Goal: Transaction & Acquisition: Purchase product/service

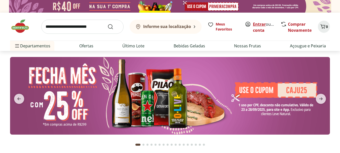
click at [261, 25] on link "Entrar" at bounding box center [259, 24] width 13 height 6
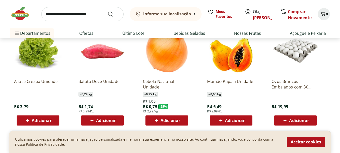
scroll to position [579, 0]
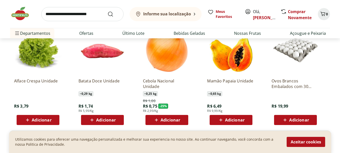
click at [157, 120] on icon at bounding box center [156, 119] width 3 height 3
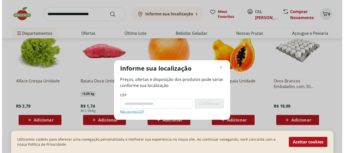
scroll to position [580, 0]
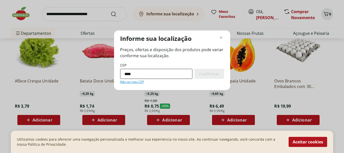
type input "*********"
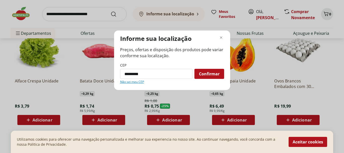
click at [213, 76] on span "Confirmar" at bounding box center [209, 74] width 21 height 4
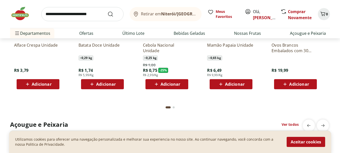
scroll to position [629, 0]
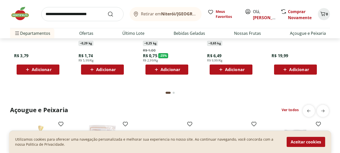
click at [167, 71] on span "Adicionar" at bounding box center [171, 69] width 20 height 4
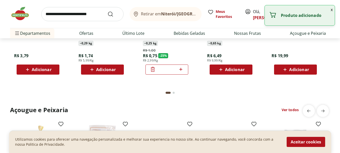
click at [183, 69] on icon at bounding box center [181, 69] width 6 height 6
type input "*"
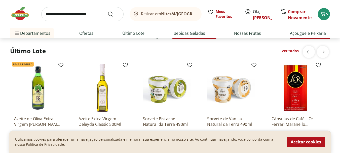
scroll to position [378, 0]
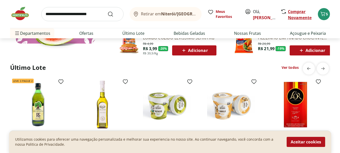
click at [301, 13] on link "Comprar Novamente" at bounding box center [300, 15] width 24 height 12
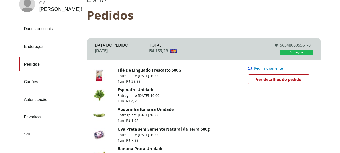
scroll to position [50, 0]
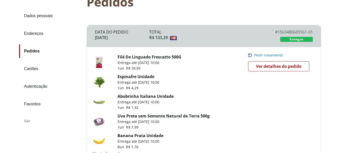
click at [259, 66] on span "Ver detalhes do pedido" at bounding box center [279, 66] width 46 height 8
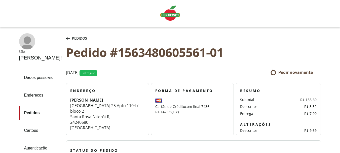
click at [285, 70] on span "Pedir novamente" at bounding box center [295, 72] width 34 height 6
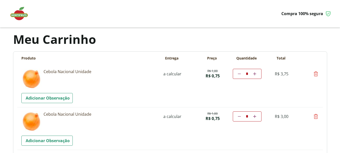
drag, startPoint x: 326, startPoint y: 118, endPoint x: 312, endPoint y: 118, distance: 14.9
click at [318, 117] on icon at bounding box center [316, 116] width 6 height 6
type input "*"
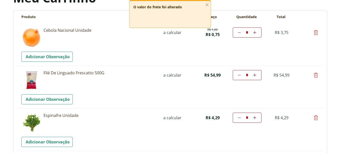
scroll to position [50, 0]
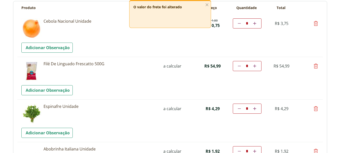
click at [314, 65] on icon at bounding box center [316, 66] width 6 height 6
type input "*"
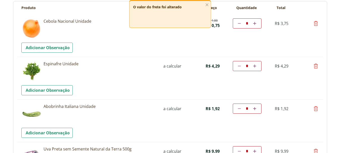
click at [315, 66] on icon at bounding box center [316, 66] width 6 height 6
type input "*"
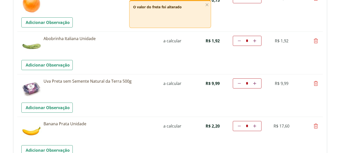
scroll to position [101, 0]
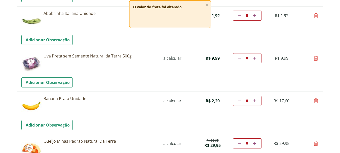
click at [315, 58] on icon at bounding box center [316, 58] width 6 height 6
type input "*"
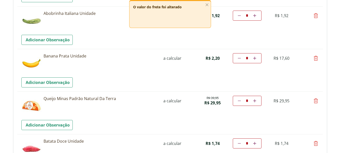
click at [240, 59] on icon at bounding box center [239, 58] width 3 height 3
type input "*"
click at [240, 59] on td "Diminuir a quantidade * Aumentar a quantidade" at bounding box center [247, 58] width 29 height 10
click at [239, 58] on icon at bounding box center [239, 58] width 3 height 3
type input "*"
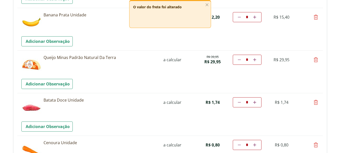
scroll to position [167, 0]
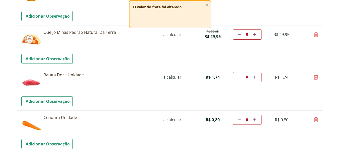
click at [315, 80] on icon at bounding box center [316, 77] width 6 height 6
type input "*"
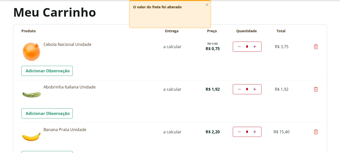
scroll to position [0, 0]
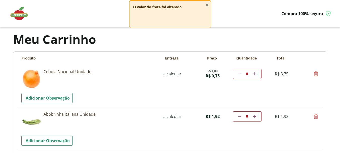
click at [205, 4] on icon "button" at bounding box center [207, 5] width 6 height 6
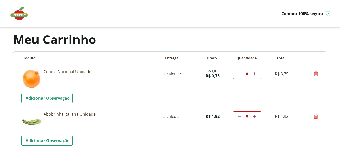
click at [12, 15] on img at bounding box center [21, 13] width 25 height 15
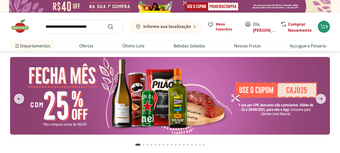
click at [57, 25] on input "search" at bounding box center [82, 27] width 82 height 14
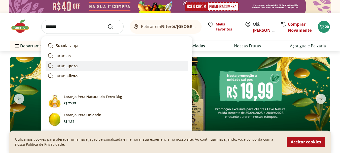
click at [54, 64] on link "laranja pera" at bounding box center [117, 66] width 142 height 10
type input "**********"
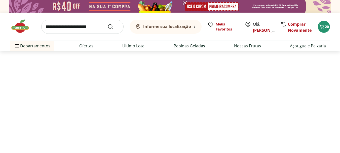
select select "**********"
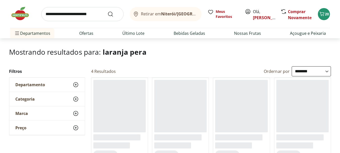
scroll to position [50, 0]
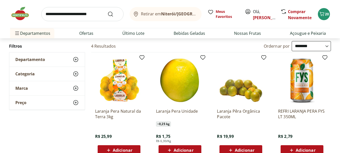
click at [181, 148] on span "Adicionar" at bounding box center [184, 150] width 20 height 4
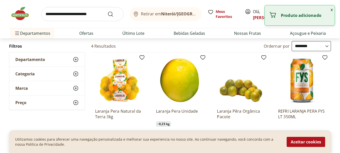
click at [193, 147] on div "Utilizamos cookies para oferecer uma navegação personalizada e melhorar sua exp…" at bounding box center [170, 141] width 322 height 22
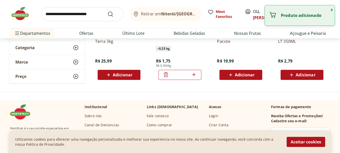
scroll to position [126, 0]
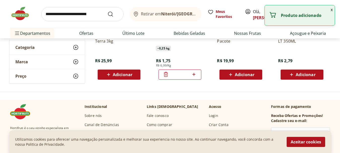
click at [194, 74] on icon at bounding box center [194, 74] width 6 height 6
click at [194, 74] on icon at bounding box center [194, 74] width 3 height 3
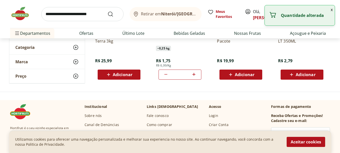
click at [194, 74] on icon at bounding box center [194, 74] width 3 height 3
type input "*"
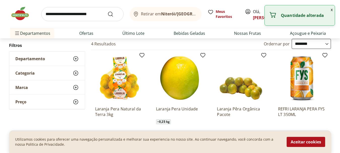
scroll to position [0, 0]
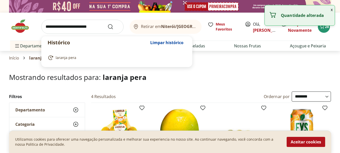
click at [97, 30] on input "search" at bounding box center [82, 27] width 82 height 14
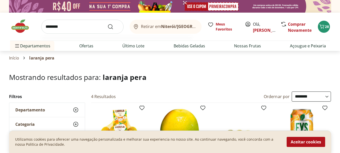
type input "********"
click at [107, 24] on button "Submit Search" at bounding box center [113, 27] width 12 height 6
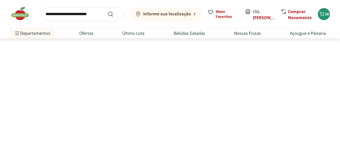
scroll to position [50, 0]
select select "**********"
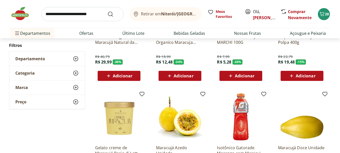
scroll to position [176, 0]
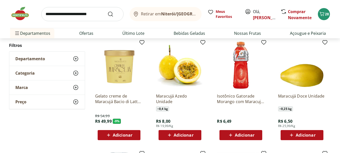
click at [184, 135] on span "Adicionar" at bounding box center [184, 135] width 20 height 4
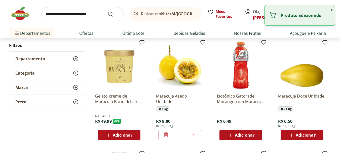
click at [194, 136] on icon at bounding box center [194, 135] width 6 height 6
type input "*"
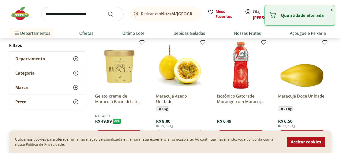
click at [97, 18] on input "search" at bounding box center [82, 14] width 82 height 14
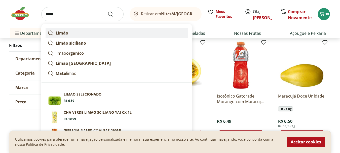
click at [53, 34] on icon at bounding box center [51, 33] width 6 height 6
type input "*****"
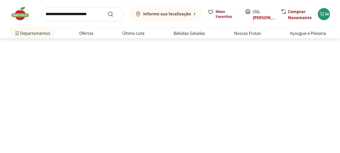
scroll to position [16, 0]
select select "**********"
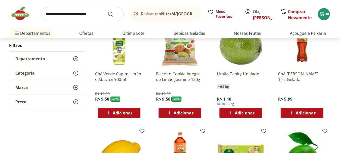
scroll to position [201, 0]
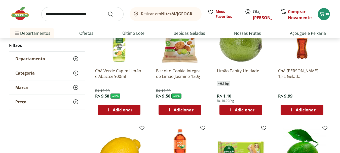
click at [239, 111] on span "Adicionar" at bounding box center [245, 110] width 20 height 4
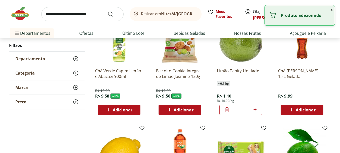
click at [239, 111] on input "*" at bounding box center [241, 110] width 22 height 6
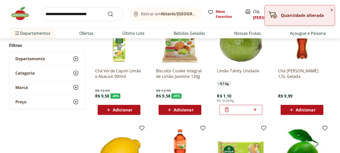
click at [253, 110] on icon at bounding box center [255, 109] width 6 height 6
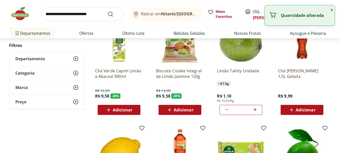
click at [253, 110] on icon at bounding box center [255, 109] width 6 height 6
type input "*"
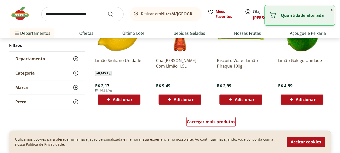
scroll to position [327, 0]
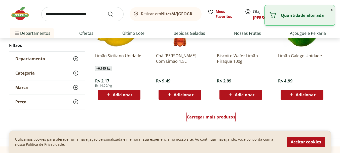
click at [53, 14] on input "search" at bounding box center [82, 14] width 82 height 14
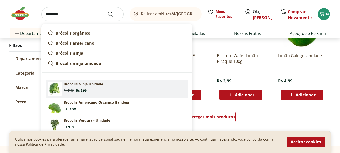
click at [60, 83] on img at bounding box center [55, 89] width 14 height 14
type input "**********"
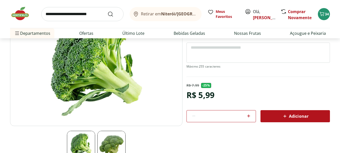
scroll to position [101, 0]
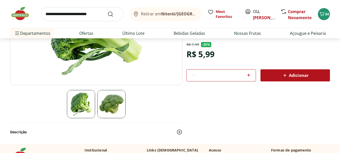
click at [286, 76] on icon at bounding box center [285, 75] width 6 height 6
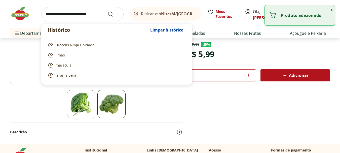
click at [70, 17] on input "search" at bounding box center [82, 14] width 82 height 14
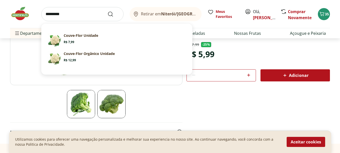
type input "*********"
click at [107, 11] on button "Submit Search" at bounding box center [113, 14] width 12 height 6
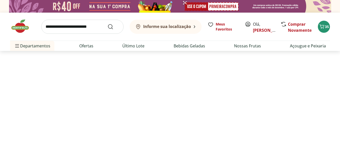
select select "**********"
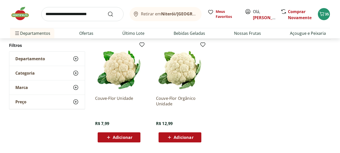
scroll to position [76, 0]
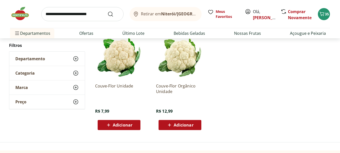
click at [110, 123] on icon at bounding box center [108, 125] width 6 height 6
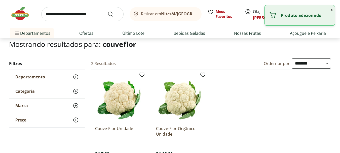
scroll to position [0, 0]
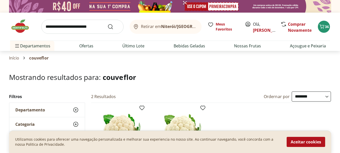
click at [73, 23] on input "search" at bounding box center [82, 27] width 82 height 14
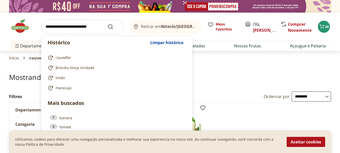
click at [82, 28] on input "search" at bounding box center [82, 27] width 82 height 14
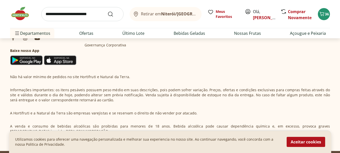
scroll to position [252, 0]
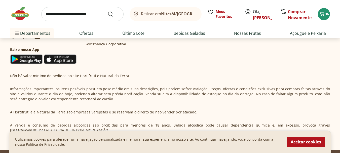
click at [81, 17] on input "search" at bounding box center [82, 14] width 82 height 14
type input "******"
click at [107, 11] on button "Submit Search" at bounding box center [113, 14] width 12 height 6
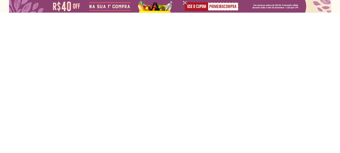
select select "**********"
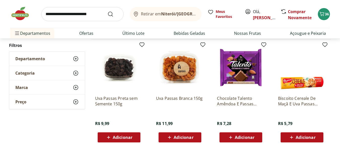
scroll to position [76, 0]
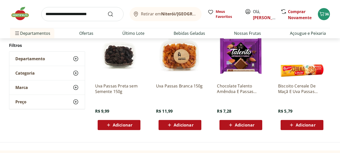
click at [121, 121] on div "Adicionar" at bounding box center [119, 124] width 35 height 9
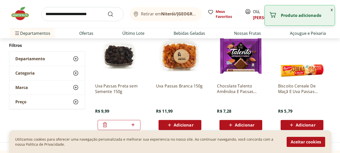
click at [99, 16] on input "search" at bounding box center [82, 14] width 82 height 14
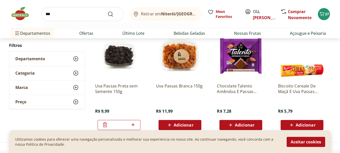
type input "***"
click at [107, 11] on button "Submit Search" at bounding box center [113, 14] width 12 height 6
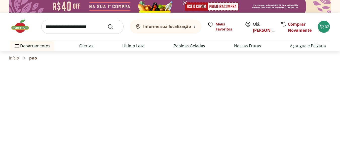
select select "**********"
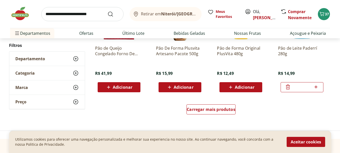
scroll to position [352, 0]
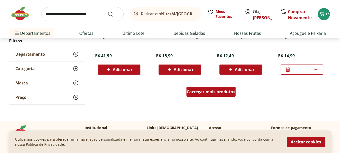
click at [229, 91] on span "Carregar mais produtos" at bounding box center [211, 92] width 49 height 4
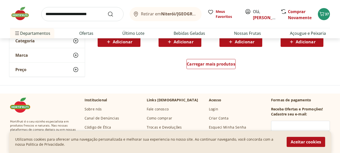
scroll to position [730, 0]
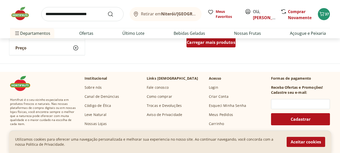
click at [207, 44] on span "Carregar mais produtos" at bounding box center [211, 42] width 49 height 4
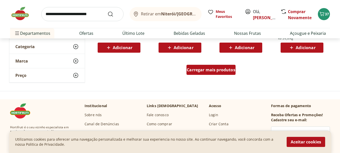
scroll to position [1032, 0]
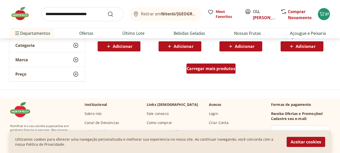
click at [203, 72] on div "Carregar mais produtos" at bounding box center [211, 68] width 49 height 10
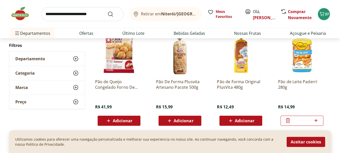
scroll to position [302, 0]
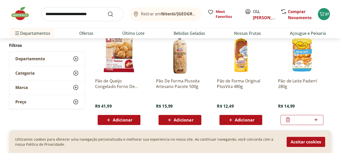
click at [246, 118] on span "Adicionar" at bounding box center [245, 120] width 20 height 4
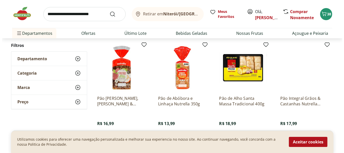
scroll to position [831, 0]
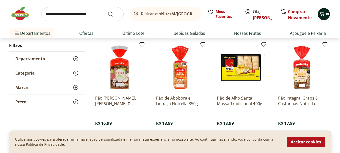
click at [325, 14] on span "38" at bounding box center [327, 14] width 4 height 5
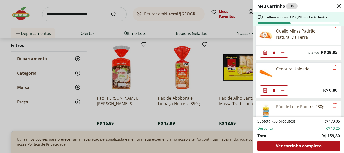
scroll to position [126, 0]
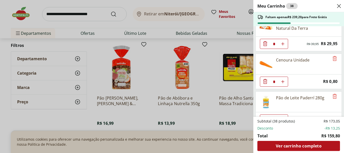
click at [283, 81] on icon "Aumentar Quantidade" at bounding box center [283, 82] width 4 height 4
type input "*"
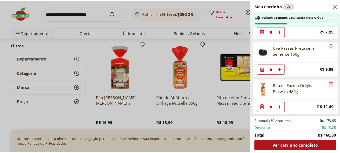
scroll to position [516, 0]
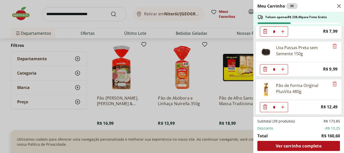
click at [65, 13] on div "Meu Carrinho 39 Faltam apenas R$ 238,40 para Frete Grátis Cebola Nacional Unida…" at bounding box center [172, 76] width 344 height 153
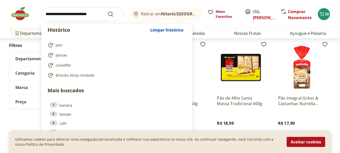
click at [65, 15] on input "search" at bounding box center [82, 14] width 82 height 14
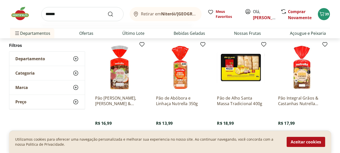
type input "******"
click at [107, 11] on button "Submit Search" at bounding box center [113, 14] width 12 height 6
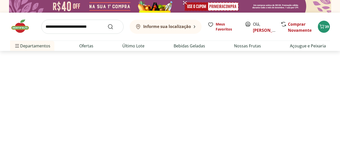
select select "**********"
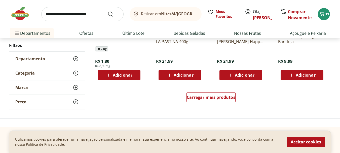
scroll to position [352, 0]
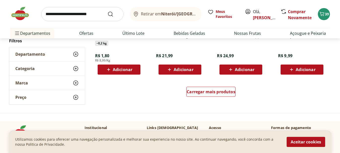
click at [102, 67] on div "Adicionar" at bounding box center [119, 69] width 35 height 9
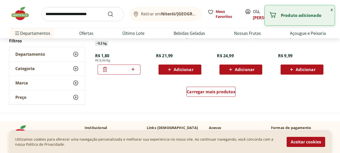
click at [131, 70] on icon at bounding box center [133, 69] width 6 height 6
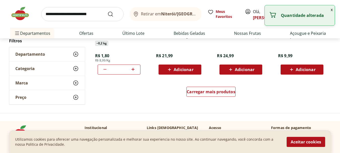
click at [131, 70] on icon at bounding box center [133, 69] width 6 height 6
type input "**"
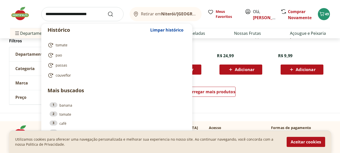
click at [82, 16] on input "search" at bounding box center [82, 14] width 82 height 14
click at [304, 31] on link "Açougue e Peixaria" at bounding box center [308, 33] width 36 height 6
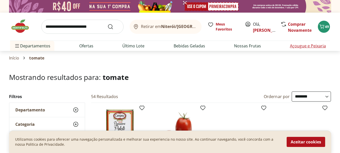
select select "**********"
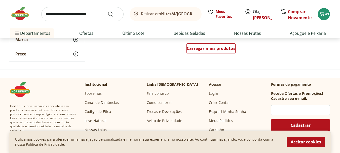
scroll to position [378, 0]
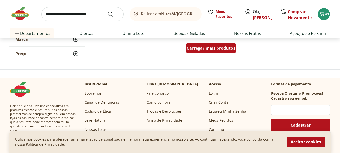
click at [212, 48] on span "Carregar mais produtos" at bounding box center [211, 48] width 49 height 4
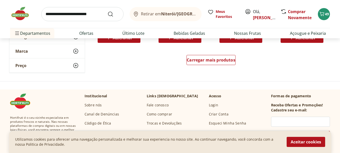
scroll to position [654, 0]
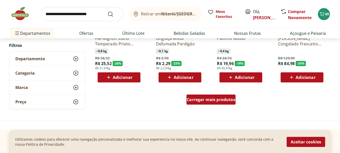
click at [205, 100] on span "Carregar mais produtos" at bounding box center [211, 99] width 49 height 4
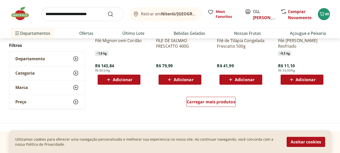
scroll to position [982, 0]
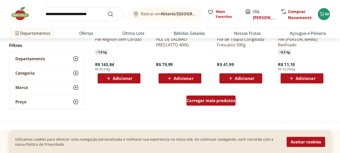
click at [196, 98] on span "Carregar mais produtos" at bounding box center [211, 100] width 49 height 4
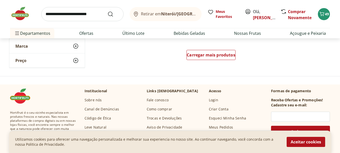
scroll to position [1359, 0]
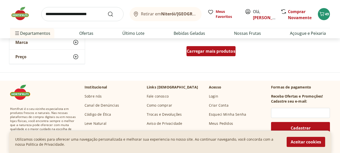
click at [202, 53] on span "Carregar mais produtos" at bounding box center [211, 51] width 49 height 4
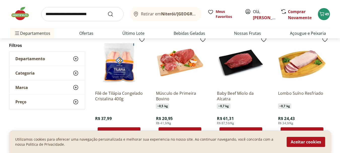
scroll to position [1485, 0]
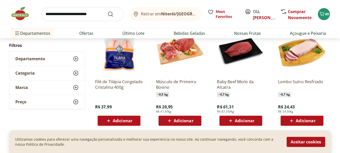
click at [300, 118] on span "Adicionar" at bounding box center [301, 121] width 27 height 6
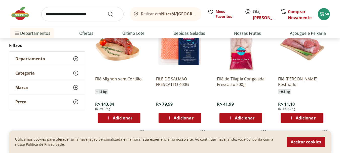
scroll to position [931, 0]
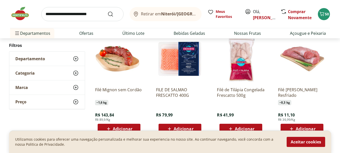
click at [302, 127] on span "Adicionar" at bounding box center [306, 129] width 20 height 4
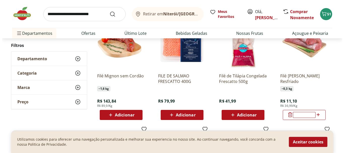
scroll to position [956, 0]
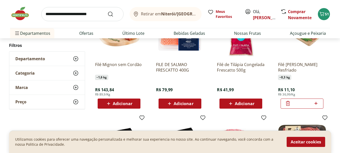
click at [317, 104] on icon at bounding box center [316, 103] width 6 height 6
type input "*"
click at [318, 15] on button "52" at bounding box center [324, 14] width 12 height 12
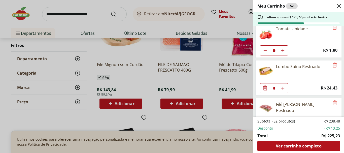
scroll to position [629, 0]
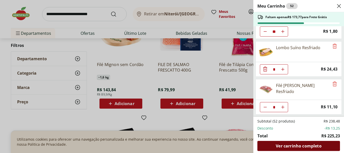
click at [284, 144] on span "Ver carrinho completo" at bounding box center [299, 146] width 46 height 4
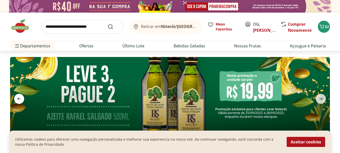
click at [20, 100] on icon "previous" at bounding box center [19, 99] width 6 height 6
